Goal: Navigation & Orientation: Understand site structure

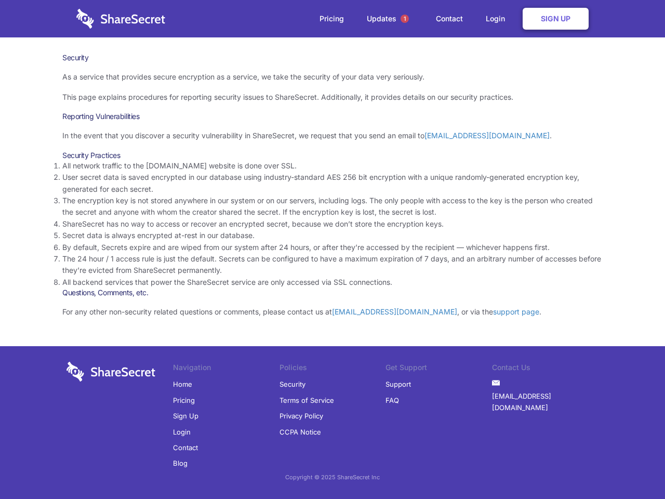
click at [333, 249] on li "By default, Secrets expire and are wiped from our system after 24 hours, or aft…" at bounding box center [332, 247] width 540 height 11
click at [405, 19] on span "1" at bounding box center [405, 19] width 8 height 8
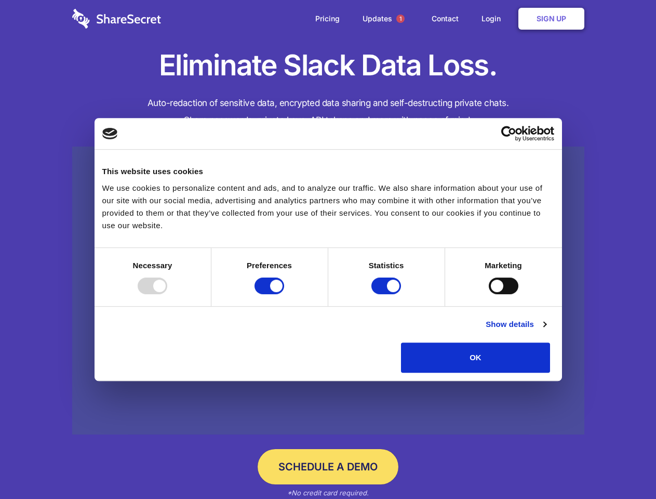
click at [167, 294] on div at bounding box center [153, 285] width 30 height 17
click at [284, 294] on input "Preferences" at bounding box center [270, 285] width 30 height 17
checkbox input "false"
click at [388, 294] on input "Statistics" at bounding box center [386, 285] width 30 height 17
checkbox input "false"
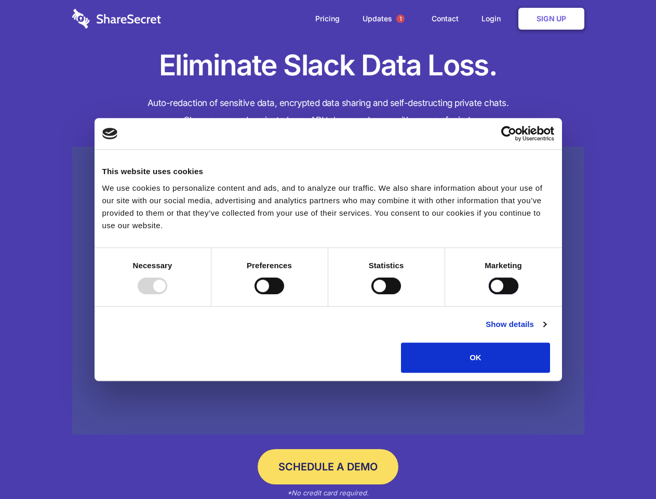
click at [489, 294] on input "Marketing" at bounding box center [504, 285] width 30 height 17
checkbox input "true"
click at [546, 330] on link "Show details" at bounding box center [516, 324] width 60 height 12
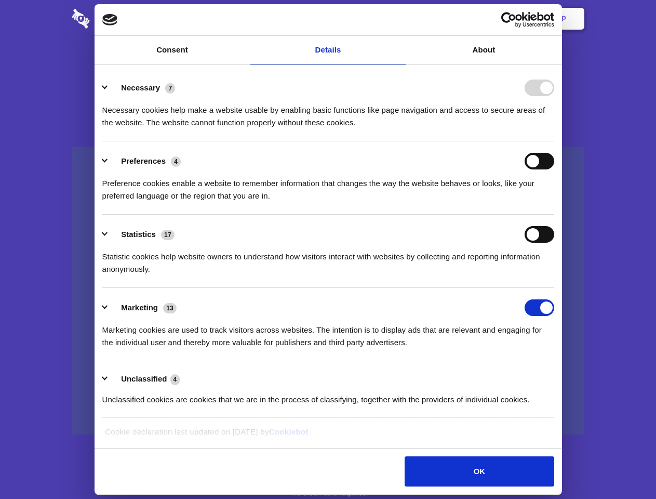
click at [554, 141] on li "Necessary 7 Necessary cookies help make a website usable by enabling basic func…" at bounding box center [328, 104] width 452 height 73
click at [400, 19] on span "1" at bounding box center [400, 19] width 8 height 8
